Goal: Task Accomplishment & Management: Complete application form

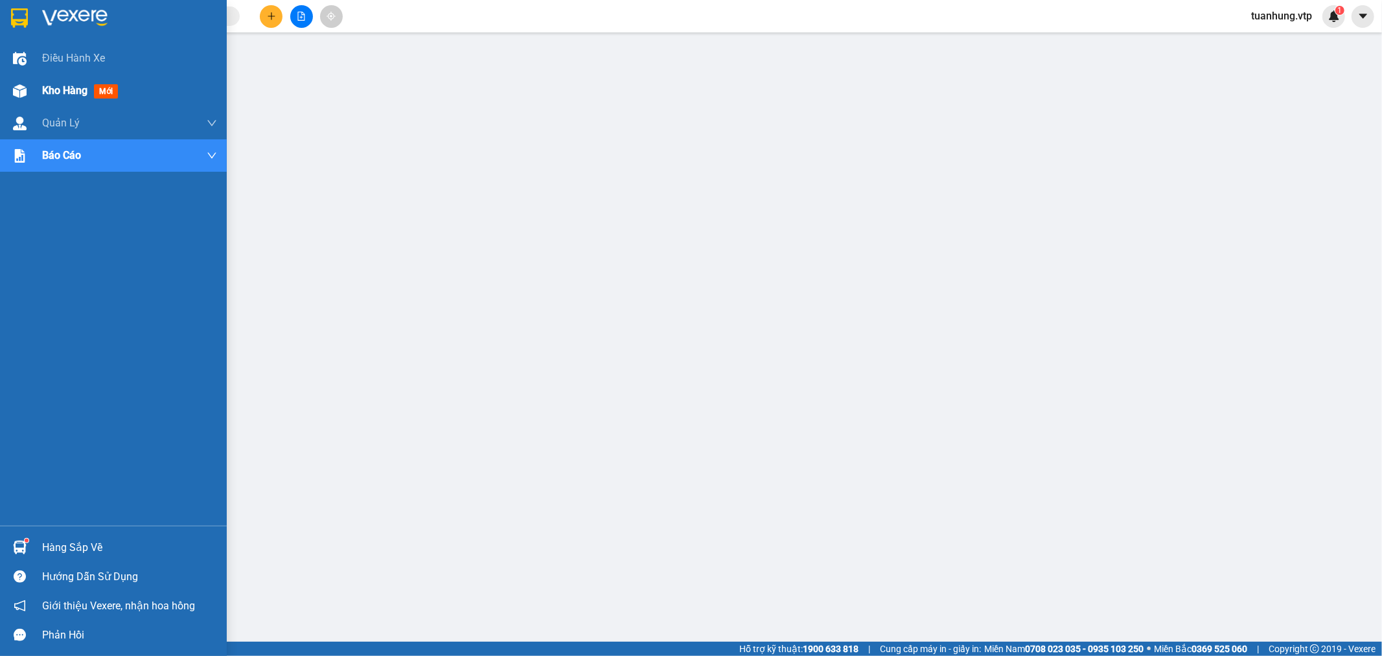
click at [53, 87] on span "Kho hàng" at bounding box center [64, 90] width 45 height 12
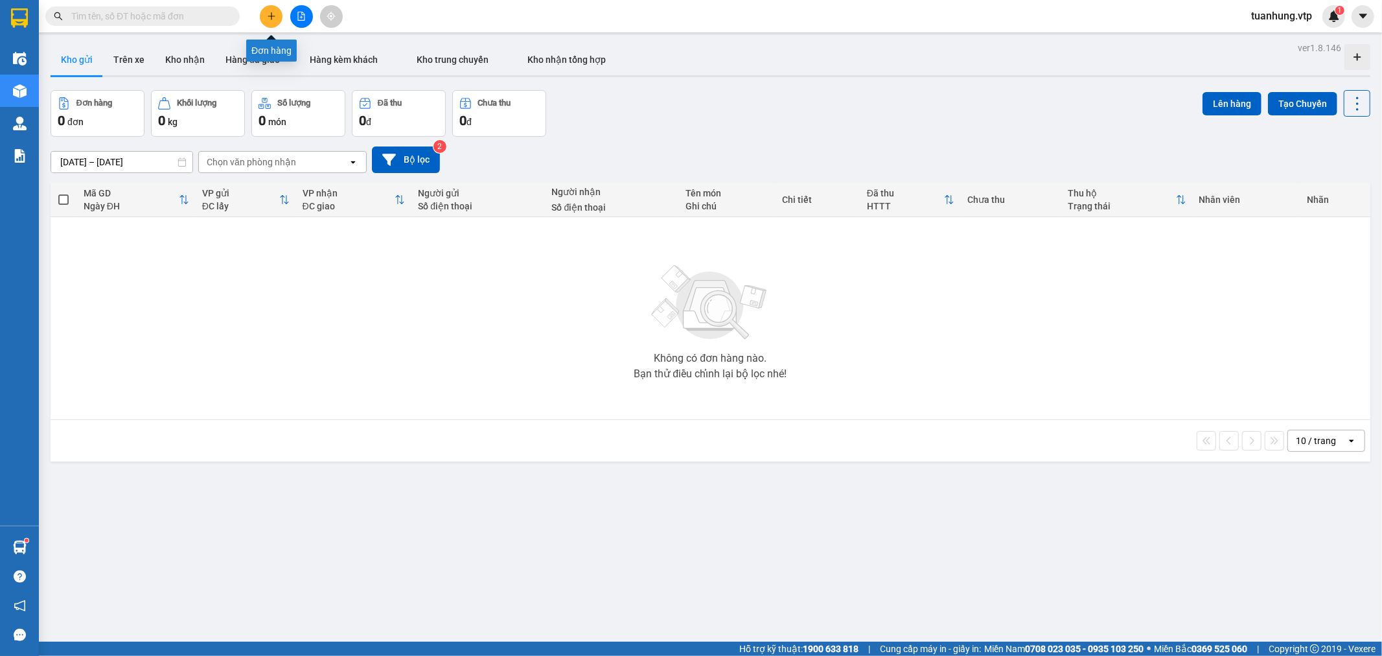
click at [273, 12] on icon "plus" at bounding box center [271, 16] width 9 height 9
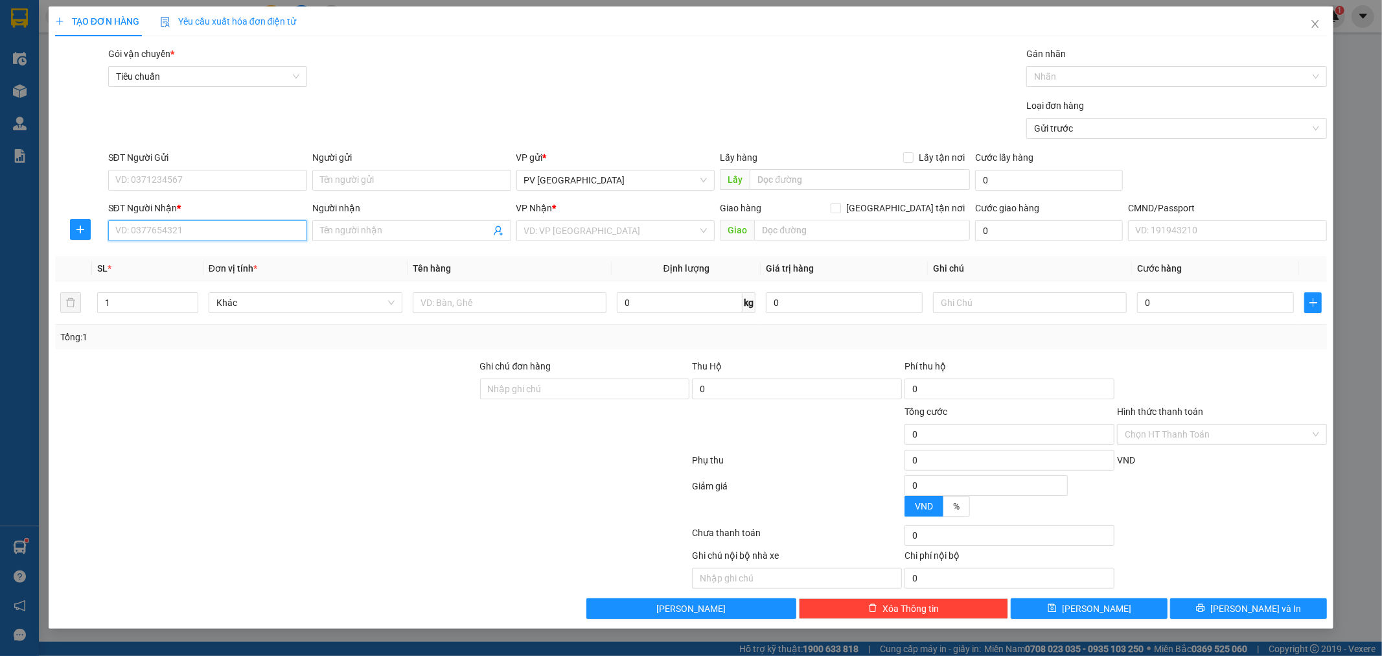
click at [238, 232] on input "SĐT Người Nhận *" at bounding box center [207, 230] width 199 height 21
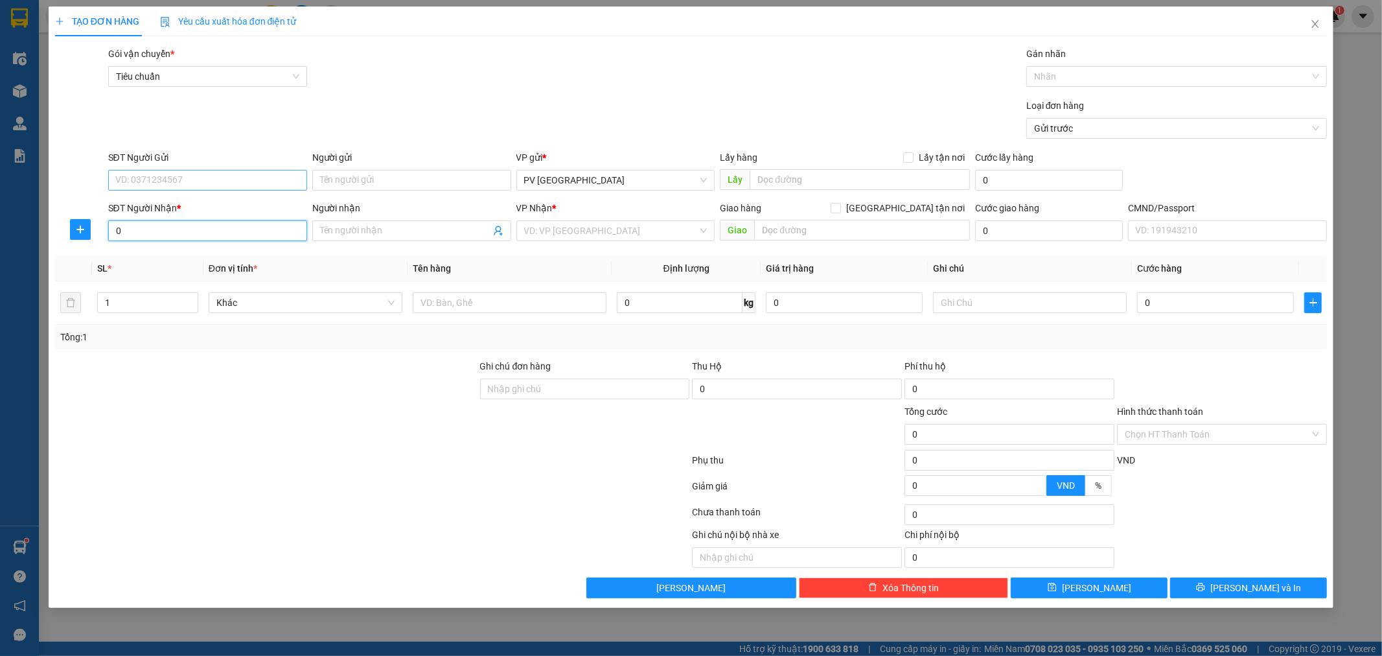
type input "0"
click at [228, 176] on input "SĐT Người Gửi" at bounding box center [207, 180] width 199 height 21
click at [158, 206] on div "0932099170 - vũ" at bounding box center [207, 206] width 183 height 14
type input "0932099170"
type input "vũ"
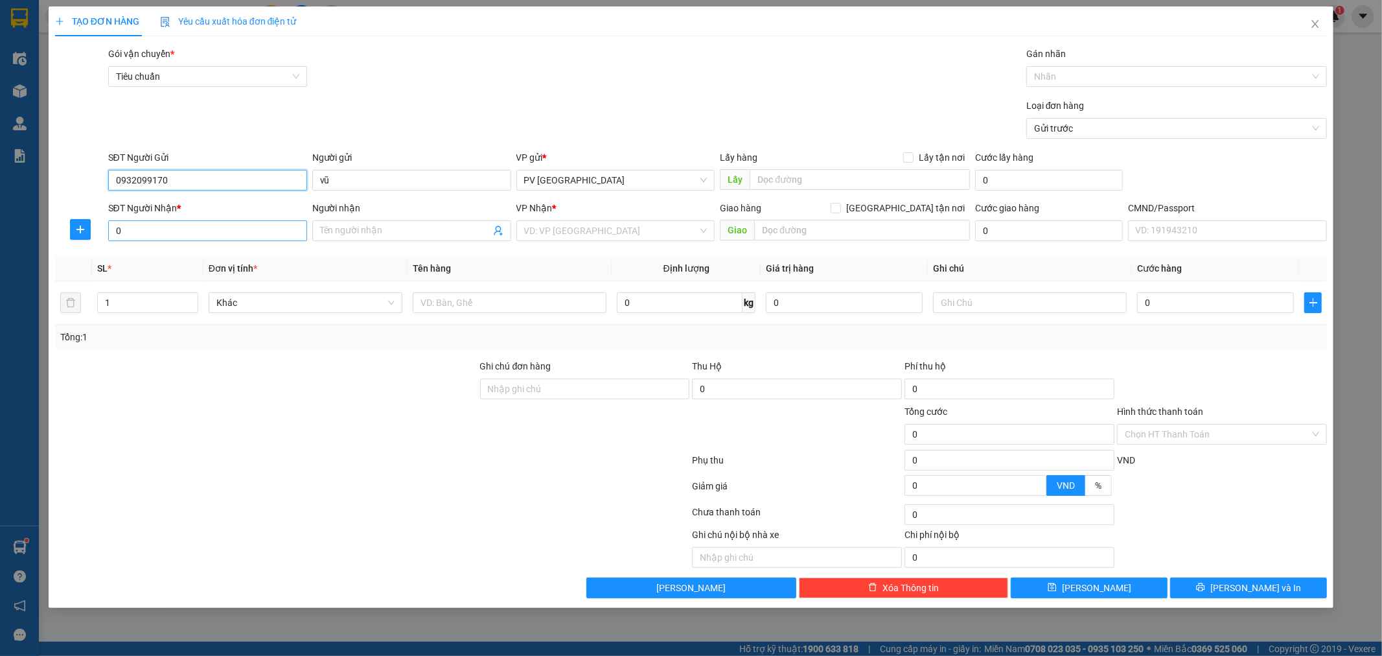
type input "0932099170"
click at [186, 221] on input "0" at bounding box center [207, 230] width 199 height 21
click at [170, 279] on div "0935861967 - ĐÀN" at bounding box center [207, 277] width 183 height 14
type input "0935861967"
type input "ĐÀN"
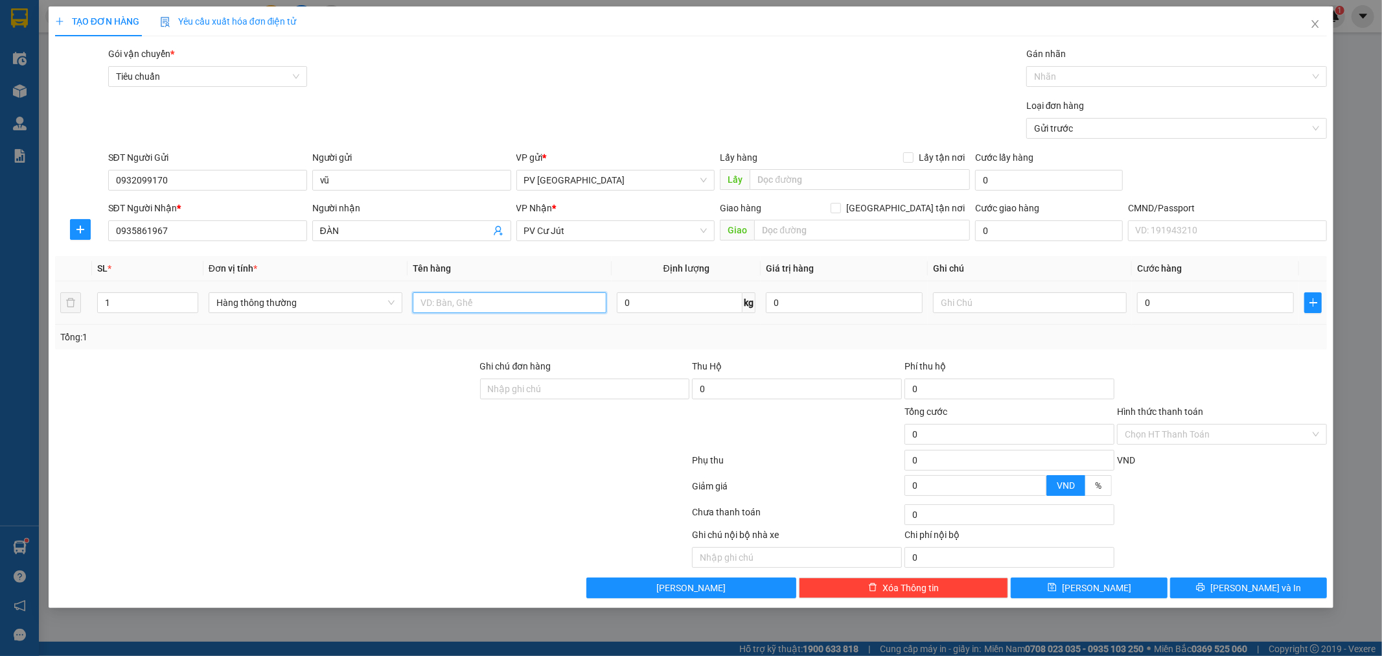
click at [500, 312] on input "text" at bounding box center [510, 302] width 194 height 21
type input "pt"
type input "h"
type input "4"
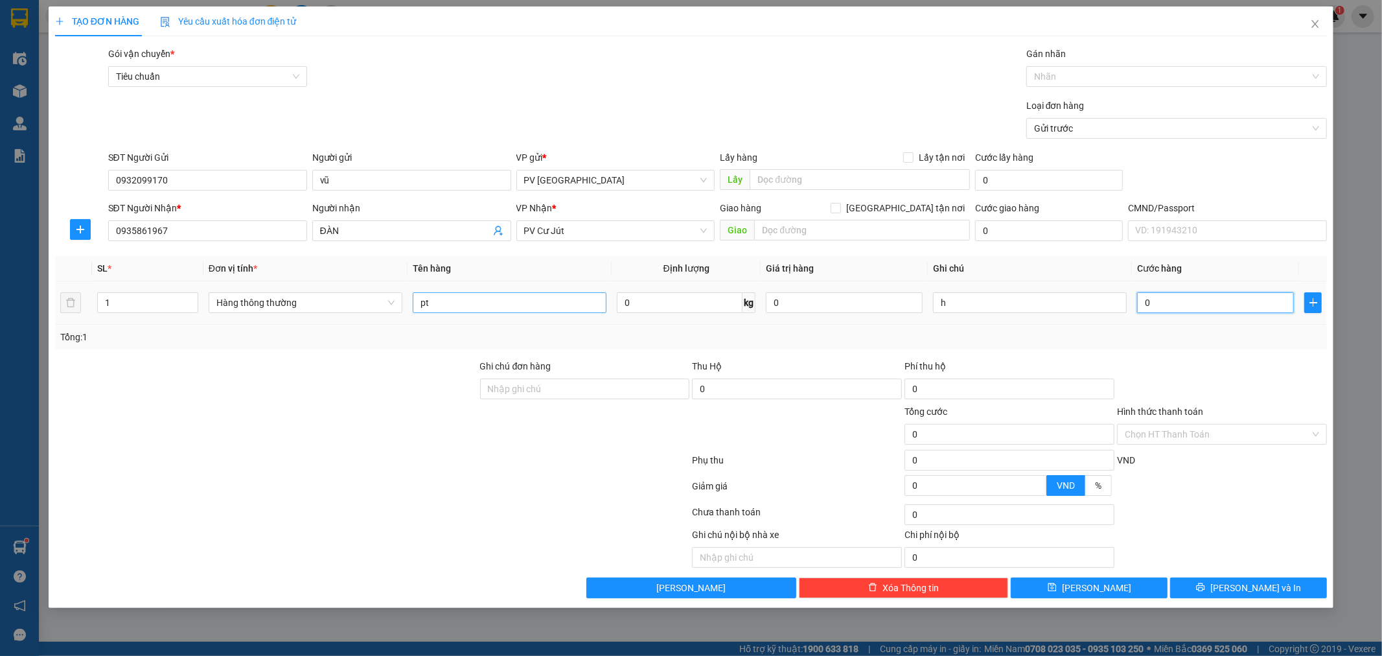
type input "4"
type input "40"
type input "400"
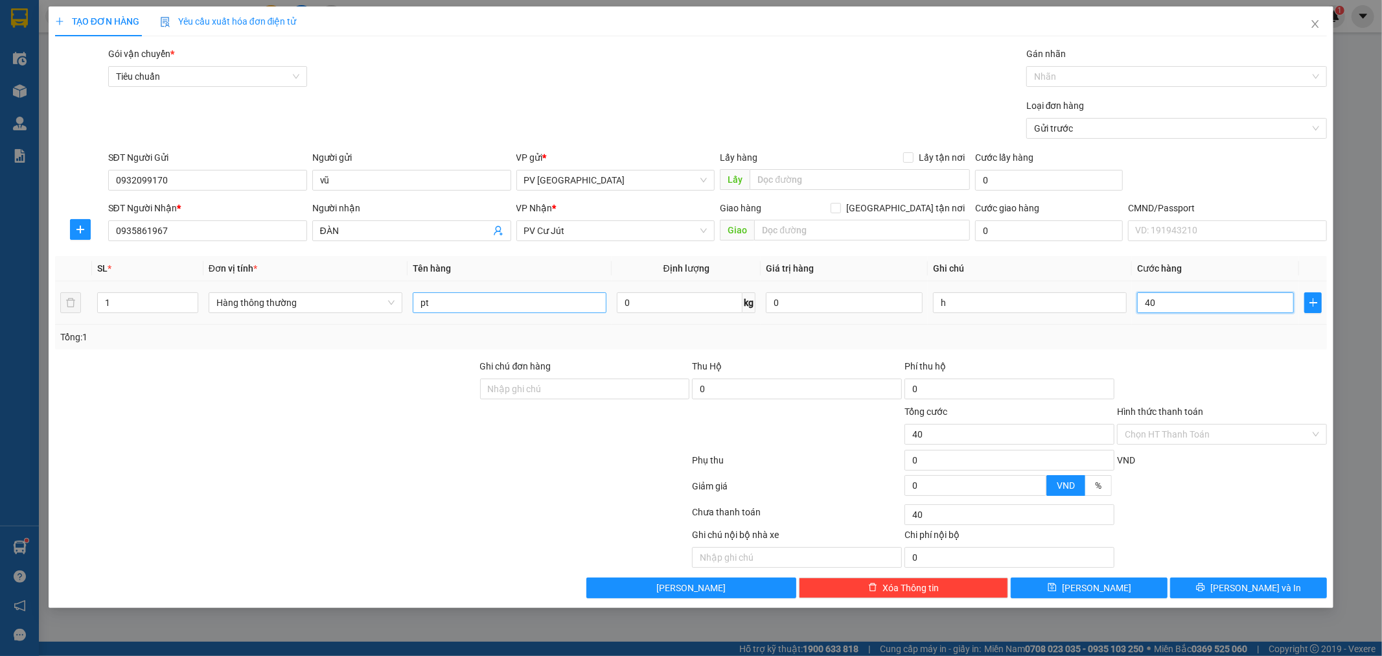
type input "400"
type input "4.000"
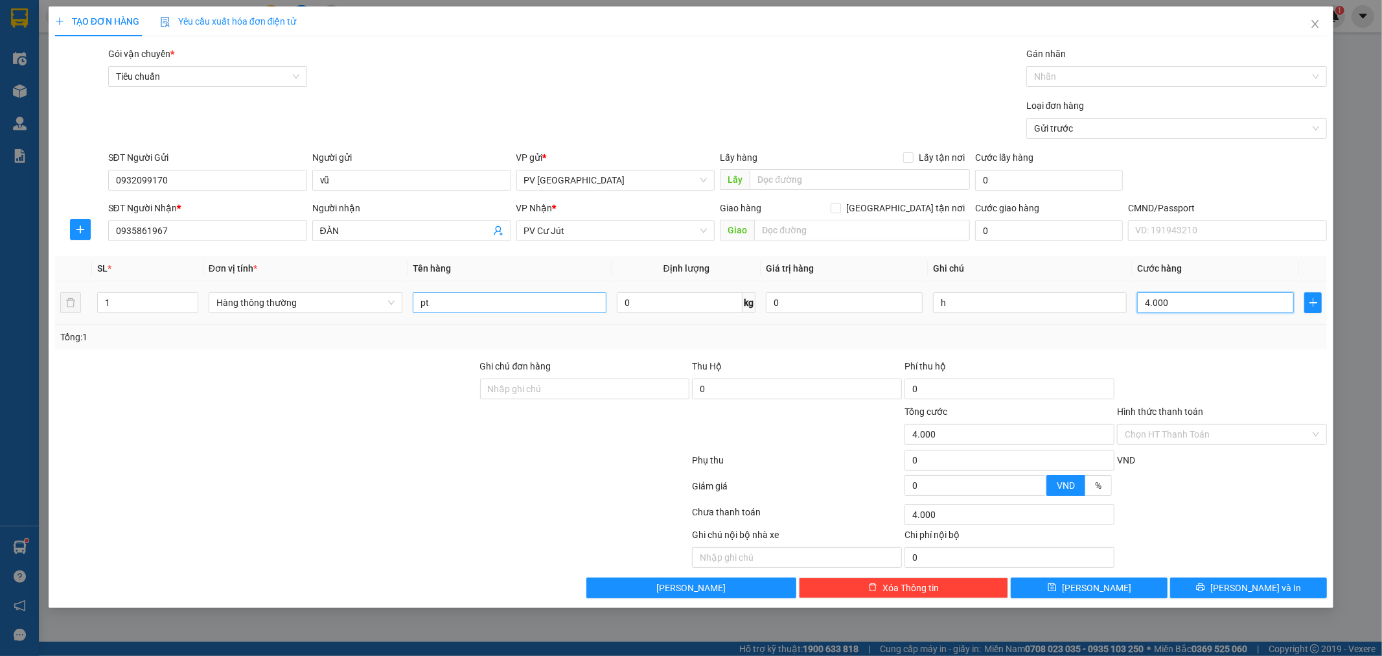
type input "40.000"
click at [1319, 435] on div "Chọn HT Thanh Toán" at bounding box center [1222, 434] width 210 height 21
type input "40.000"
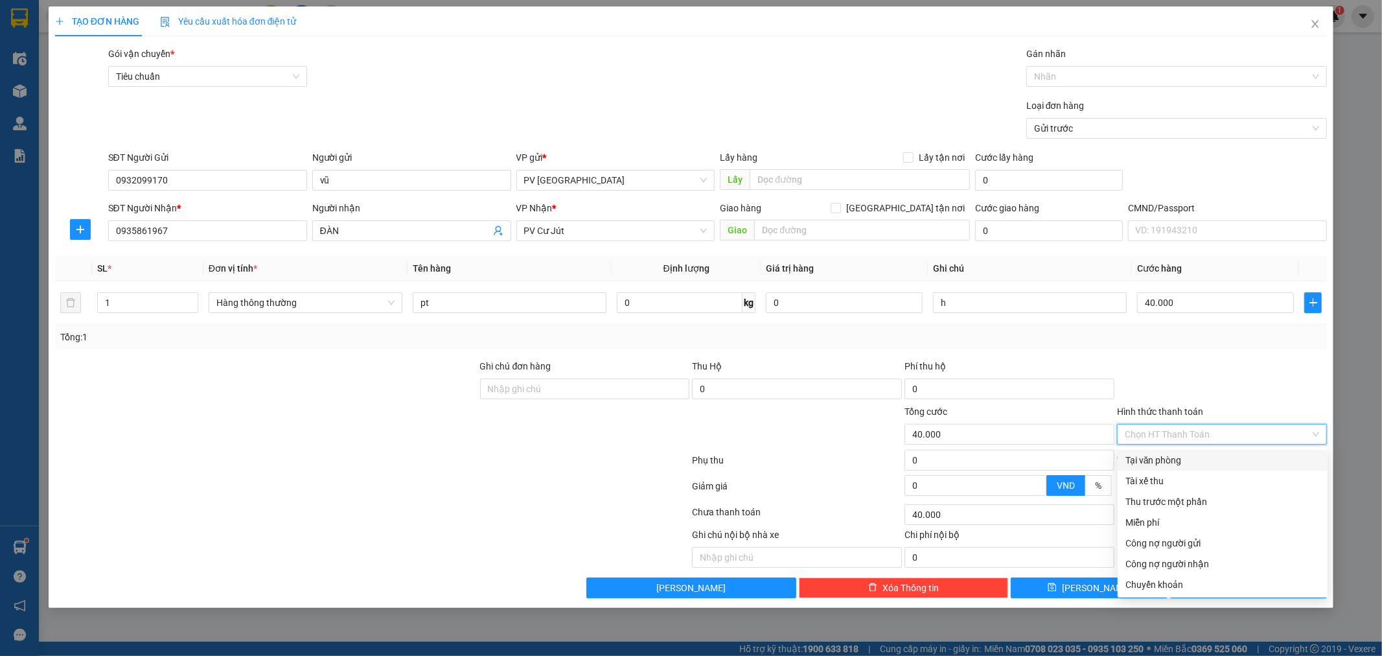
click at [1257, 455] on div "Tại văn phòng" at bounding box center [1222, 460] width 194 height 14
type input "0"
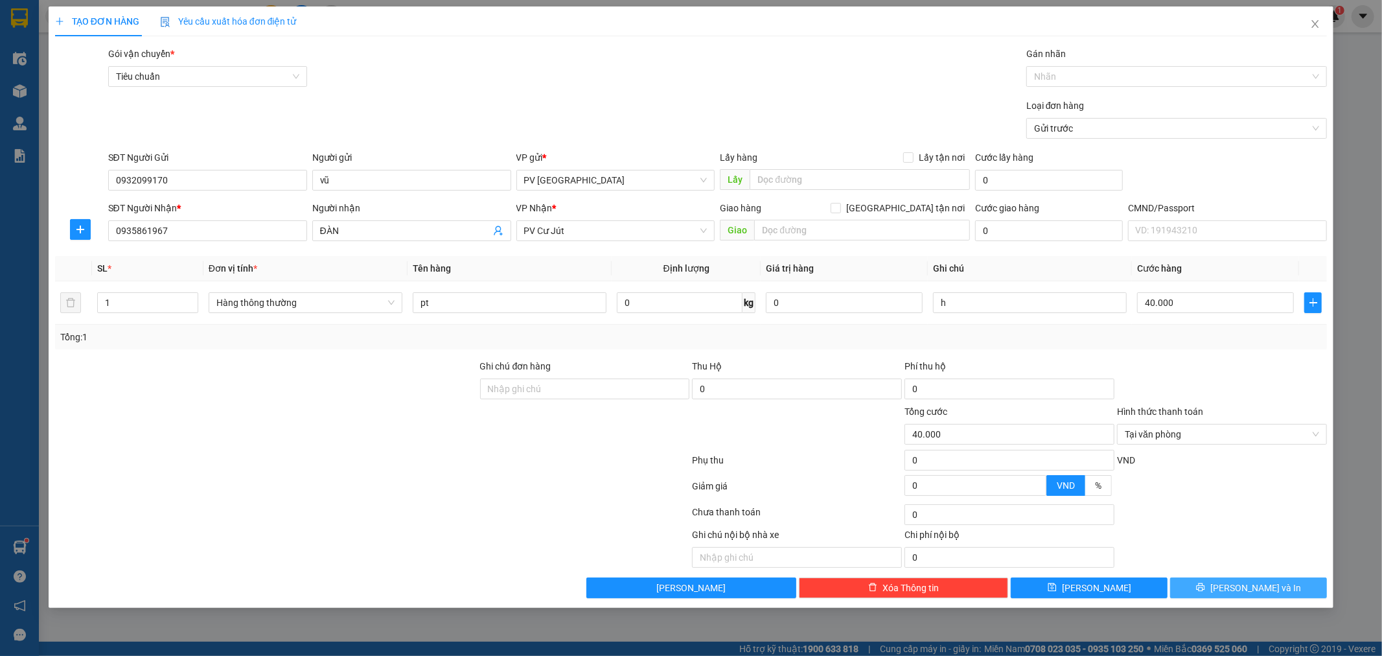
click at [1205, 584] on icon "printer" at bounding box center [1200, 586] width 9 height 9
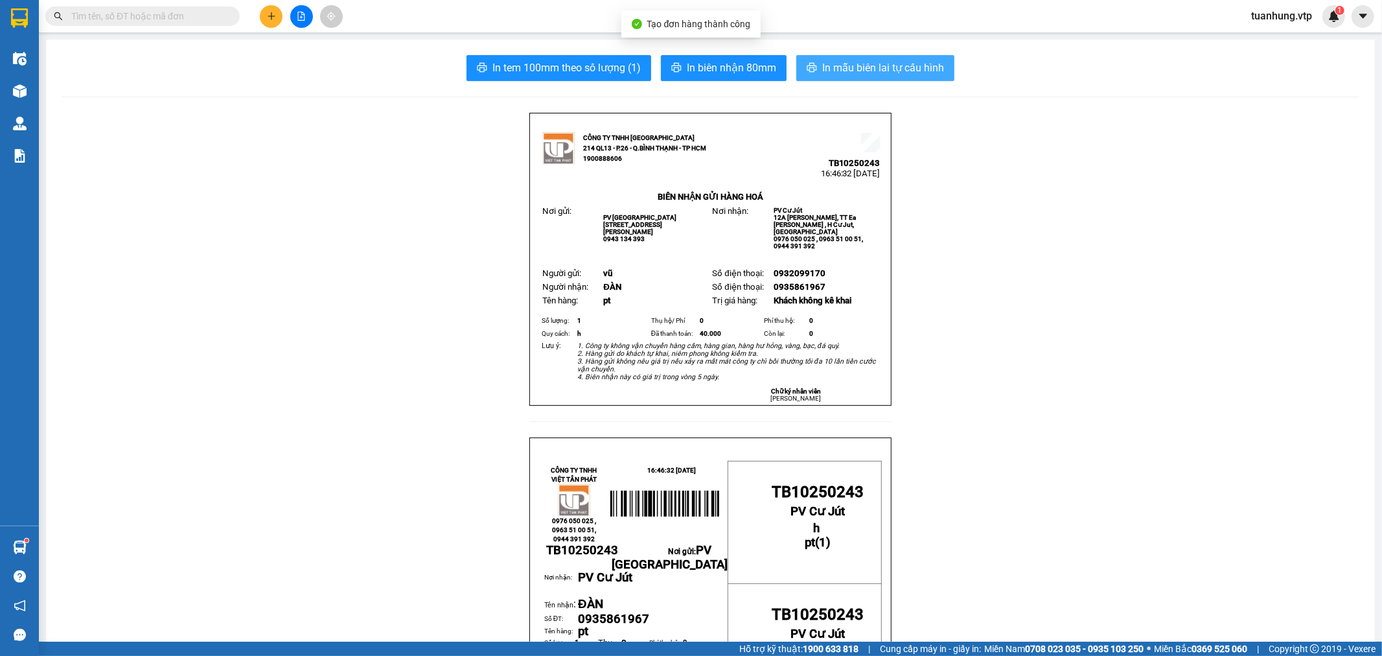
click at [839, 69] on span "In mẫu biên lai tự cấu hình" at bounding box center [883, 68] width 122 height 16
click at [870, 69] on span "In mẫu biên lai tự cấu hình" at bounding box center [883, 68] width 122 height 16
